Goal: Information Seeking & Learning: Learn about a topic

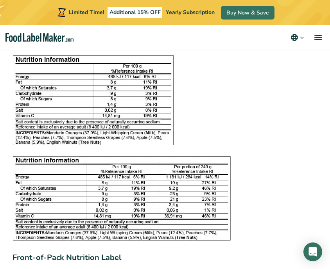
scroll to position [1251, 0]
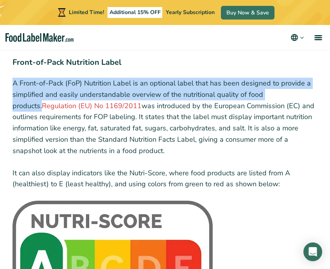
drag, startPoint x: 14, startPoint y: 80, endPoint x: 296, endPoint y: 97, distance: 282.0
click at [296, 97] on p "A Front-of-Pack (FoP) Nutrition Label is an optional label that has been design…" at bounding box center [165, 117] width 305 height 79
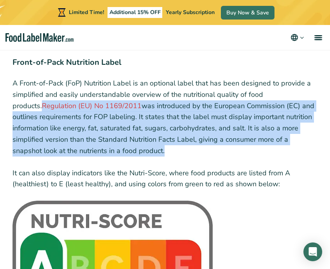
drag, startPoint x: 5, startPoint y: 106, endPoint x: 132, endPoint y: 152, distance: 134.5
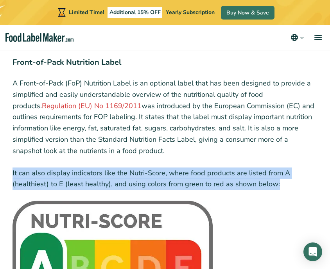
drag, startPoint x: 10, startPoint y: 172, endPoint x: 276, endPoint y: 186, distance: 266.6
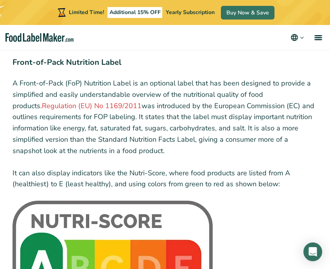
click at [169, 152] on p "A Front-of-Pack (FoP) Nutrition Label is an optional label that has been design…" at bounding box center [165, 117] width 305 height 79
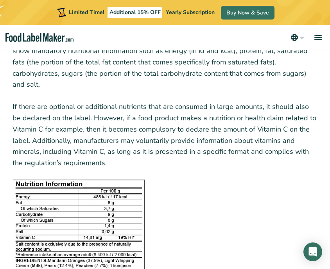
scroll to position [782, 0]
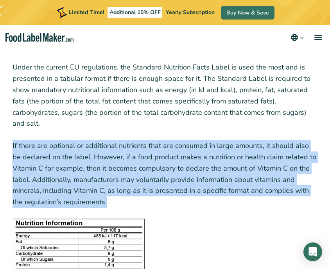
drag, startPoint x: 11, startPoint y: 146, endPoint x: 111, endPoint y: 201, distance: 114.6
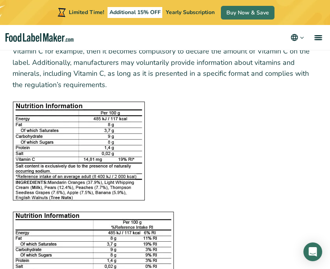
click at [182, 161] on figure at bounding box center [165, 151] width 305 height 99
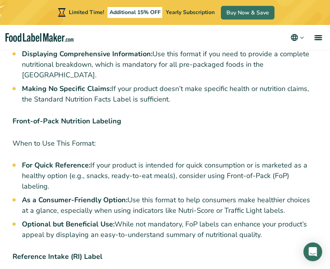
scroll to position [2189, 0]
